Goal: Transaction & Acquisition: Purchase product/service

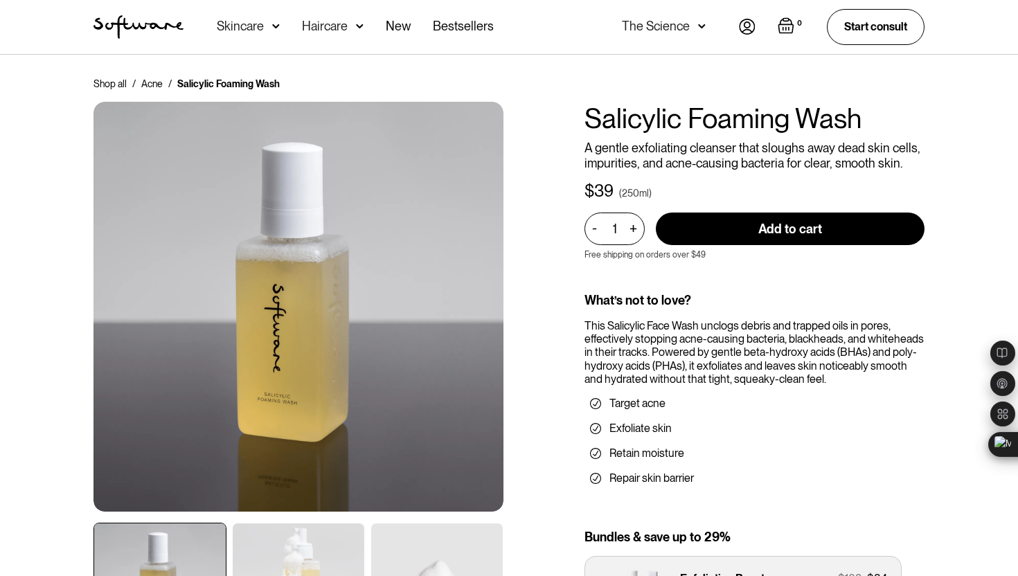
click at [711, 232] on input "Add to cart" at bounding box center [790, 229] width 269 height 33
type input "Add to cart"
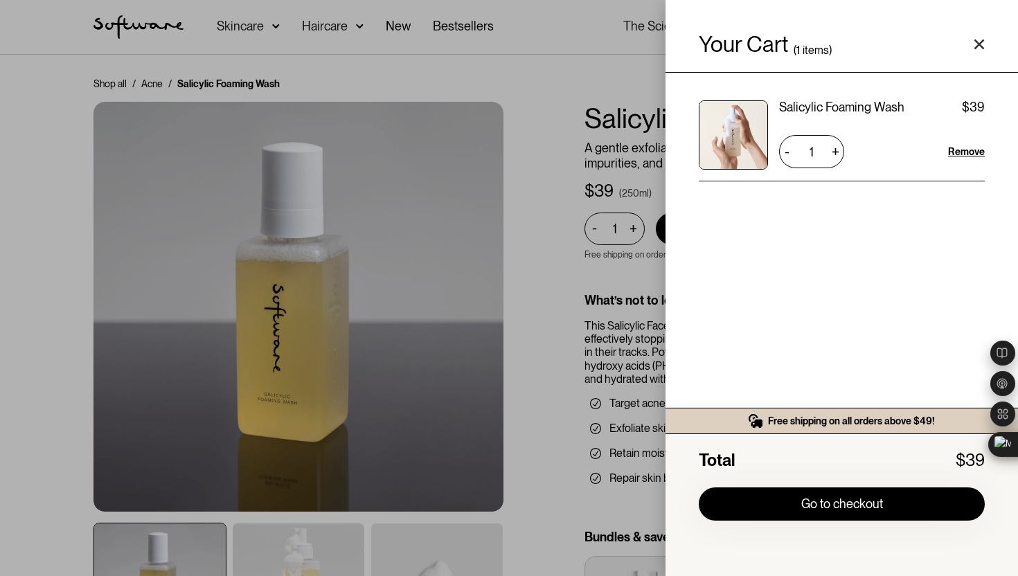
click at [582, 154] on div "Your Cart ( 1 items) Salicylic Foaming Wash $39 $39 1 + - Remove Free shipping …" at bounding box center [509, 288] width 1018 height 576
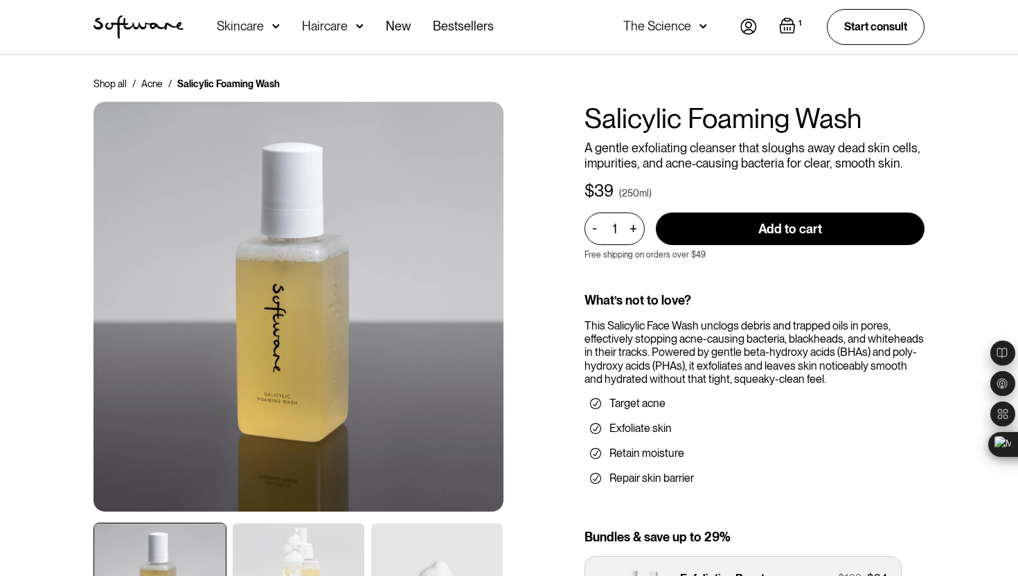
click at [253, 35] on div "Skincare" at bounding box center [248, 27] width 63 height 54
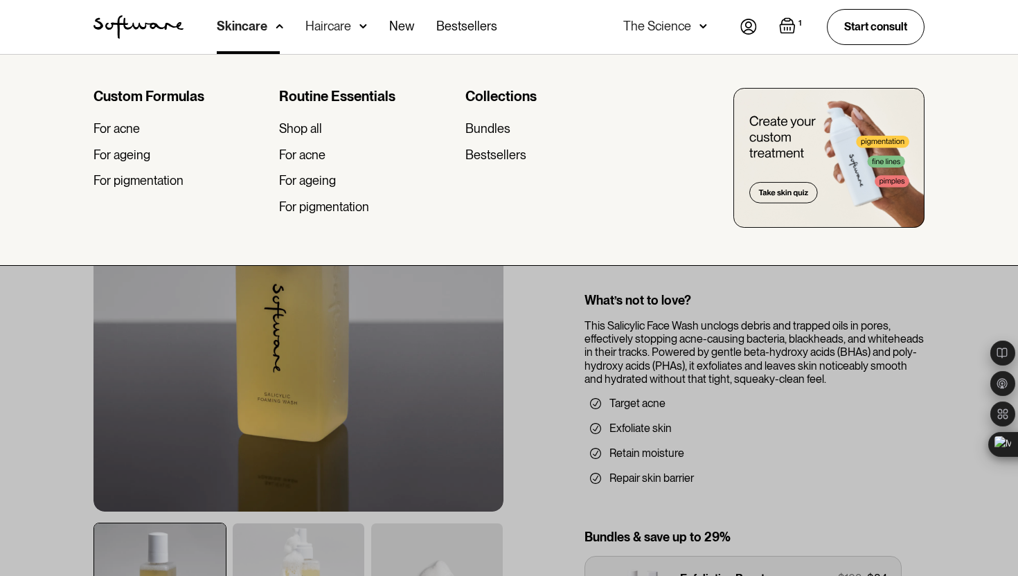
click at [6, 304] on div at bounding box center [509, 342] width 1018 height 576
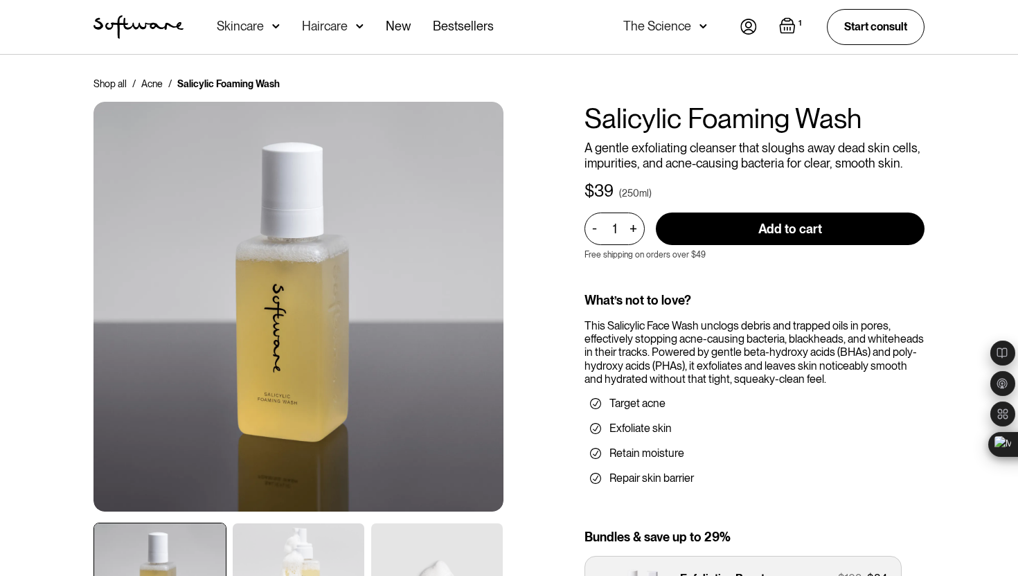
click at [260, 25] on div "Skincare" at bounding box center [240, 26] width 47 height 14
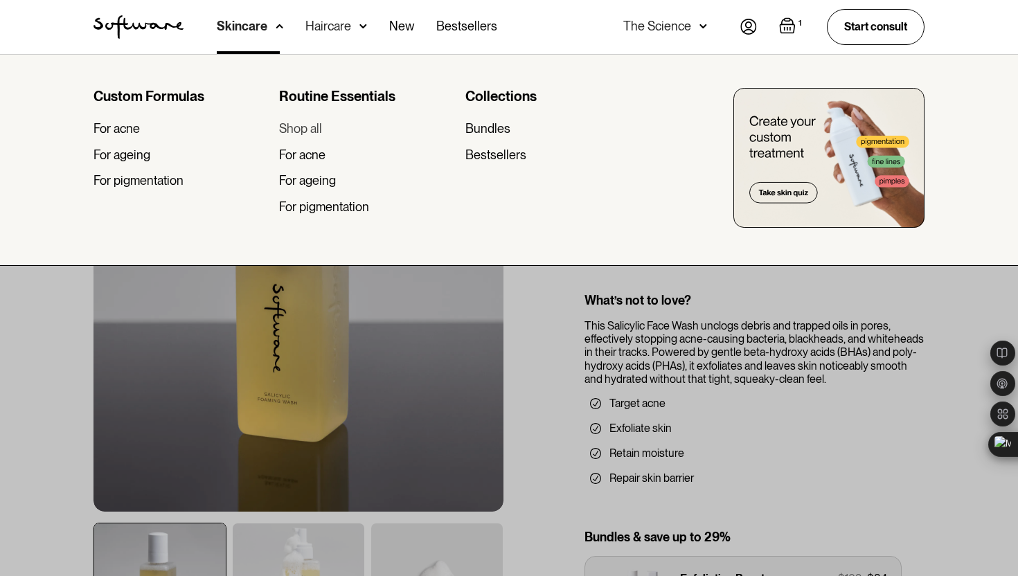
click at [291, 131] on div "Shop all" at bounding box center [300, 128] width 43 height 15
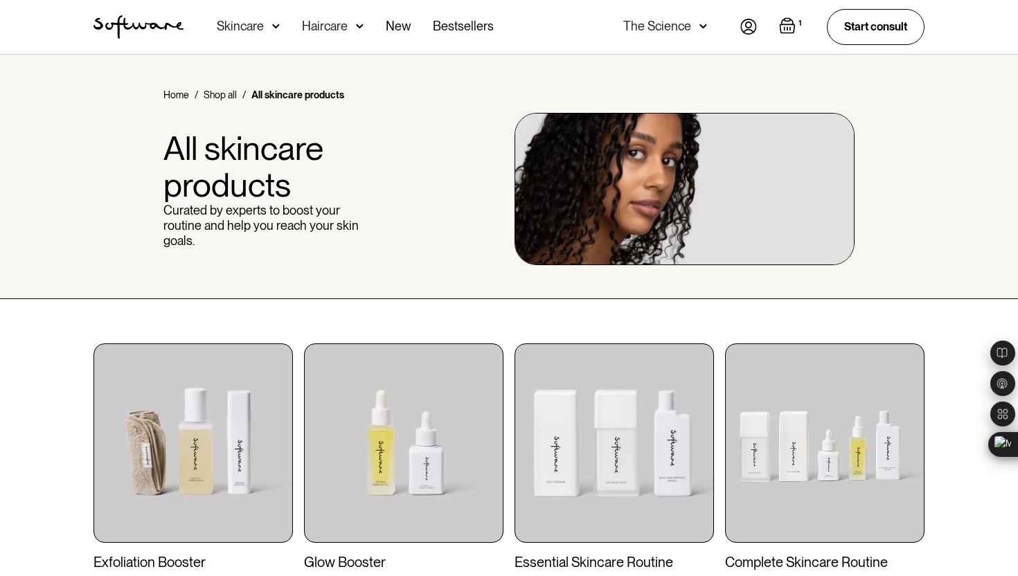
click at [240, 20] on div "Skincare" at bounding box center [240, 26] width 47 height 14
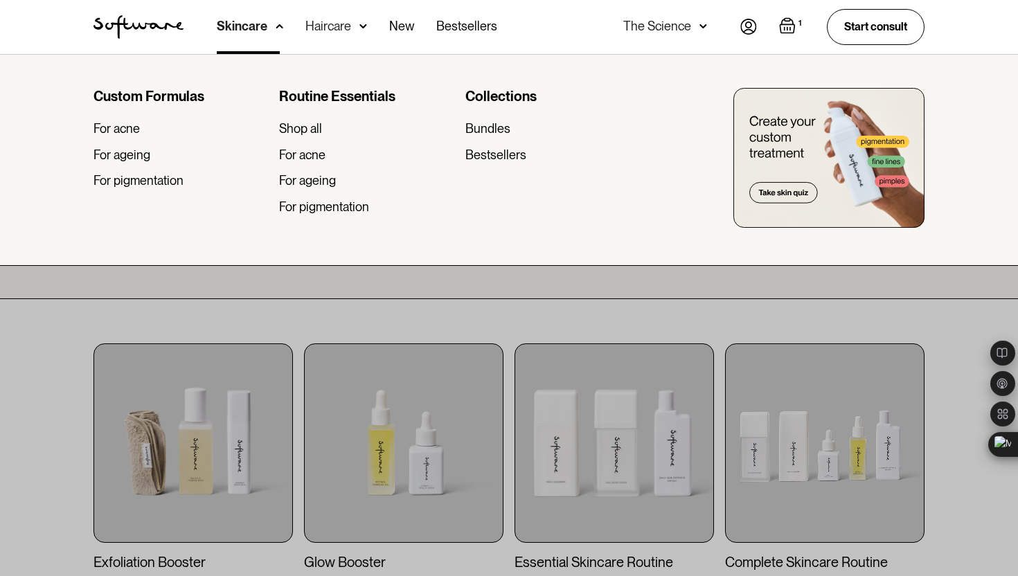
click at [353, 303] on div at bounding box center [509, 342] width 1018 height 576
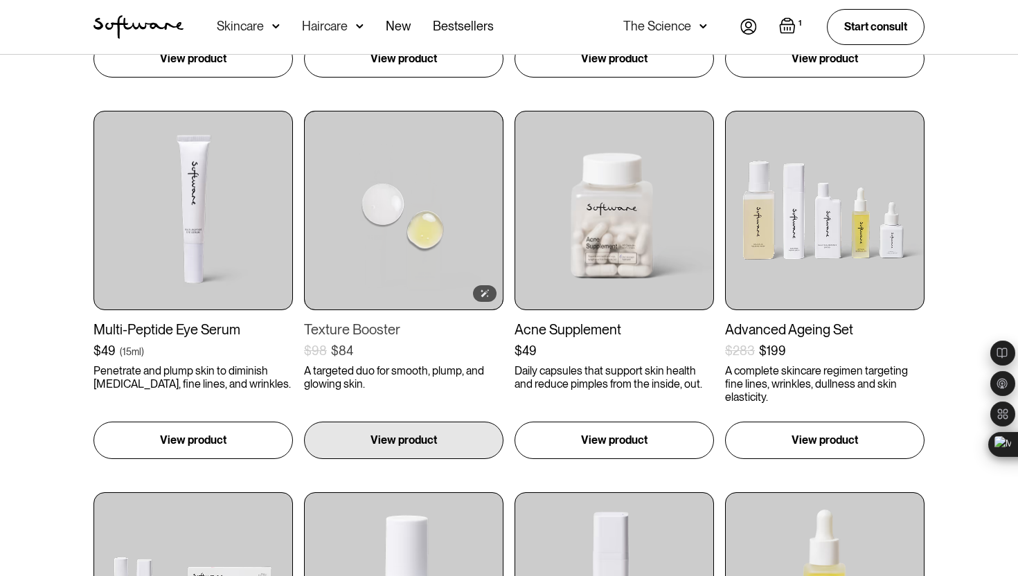
scroll to position [993, 0]
